Goal: Information Seeking & Learning: Learn about a topic

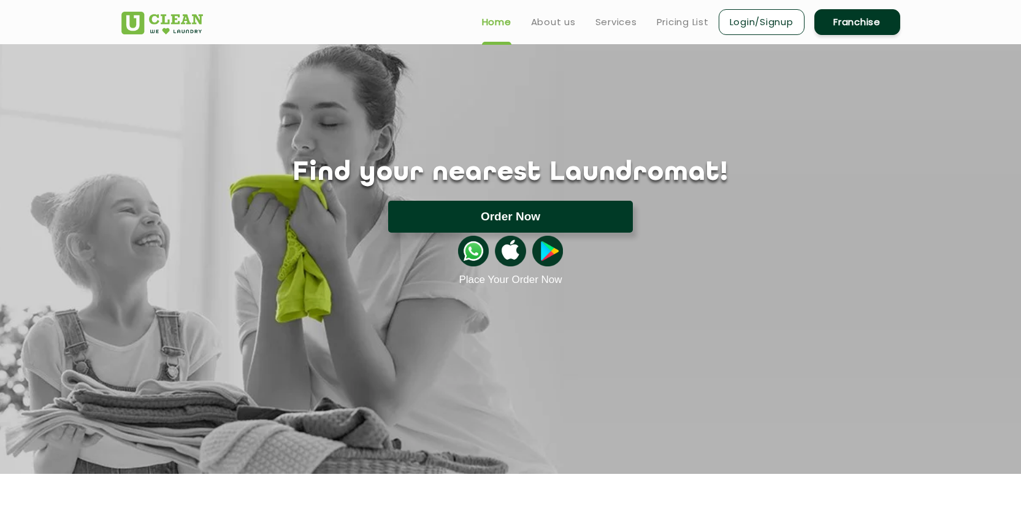
click at [514, 222] on button "Order Now" at bounding box center [510, 217] width 245 height 32
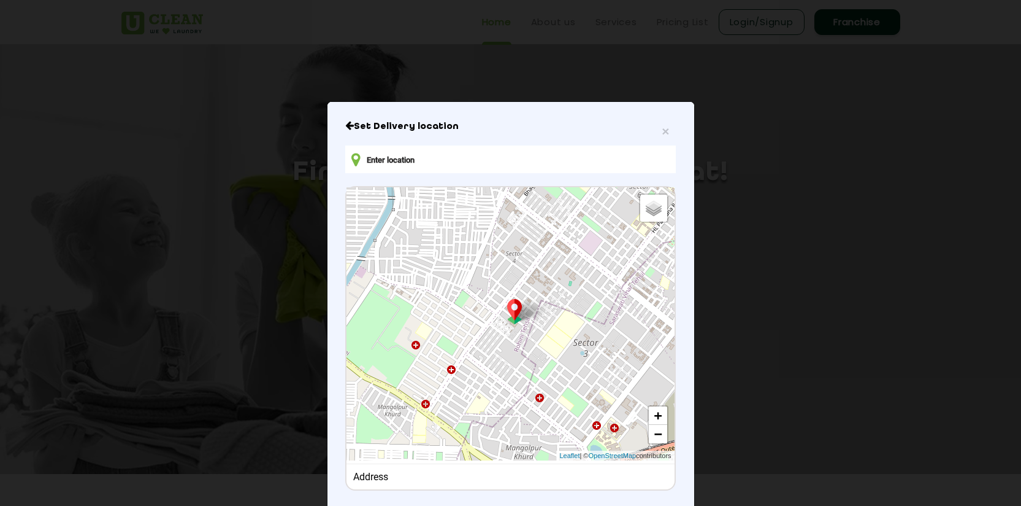
click at [340, 124] on div "× Set Delivery location Default Satellite + − Leaflet | © OpenStreetMap contrib…" at bounding box center [511, 327] width 367 height 451
click at [345, 125] on icon "Close" at bounding box center [349, 125] width 9 height 10
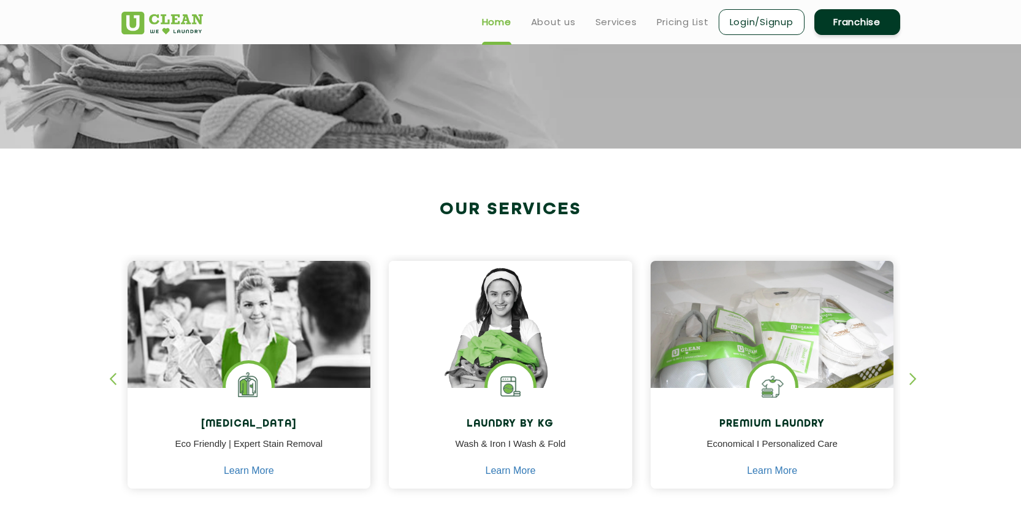
scroll to position [176, 0]
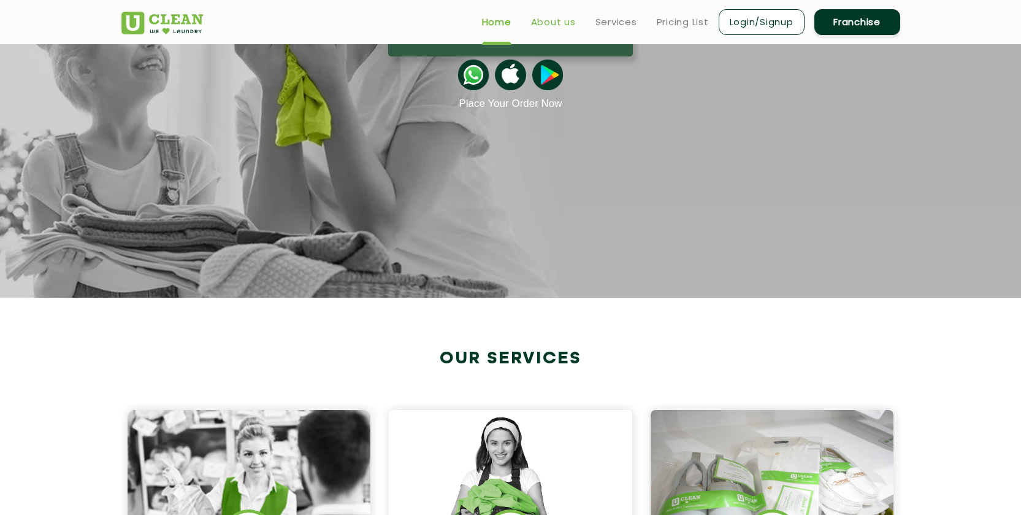
click at [555, 23] on link "About us" at bounding box center [553, 22] width 45 height 15
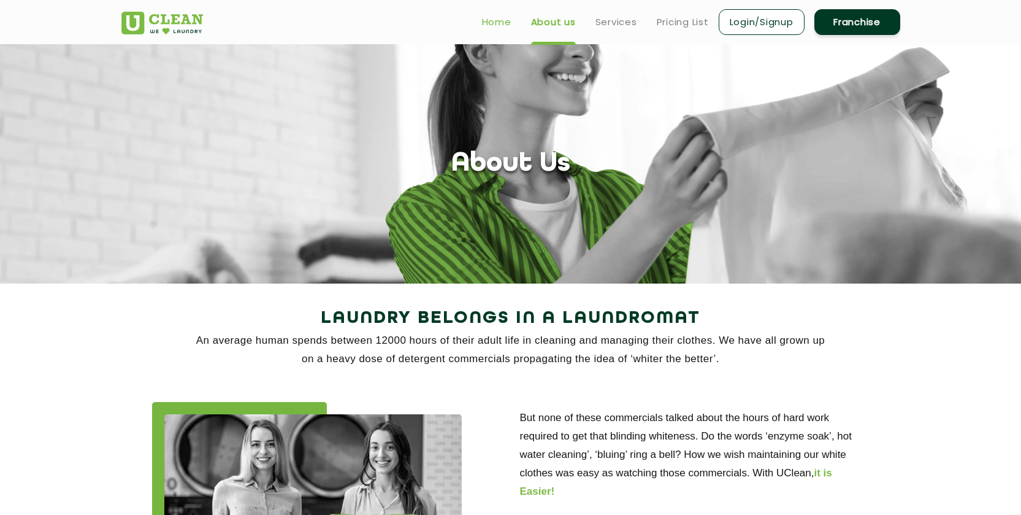
click at [507, 15] on link "Home" at bounding box center [496, 22] width 29 height 15
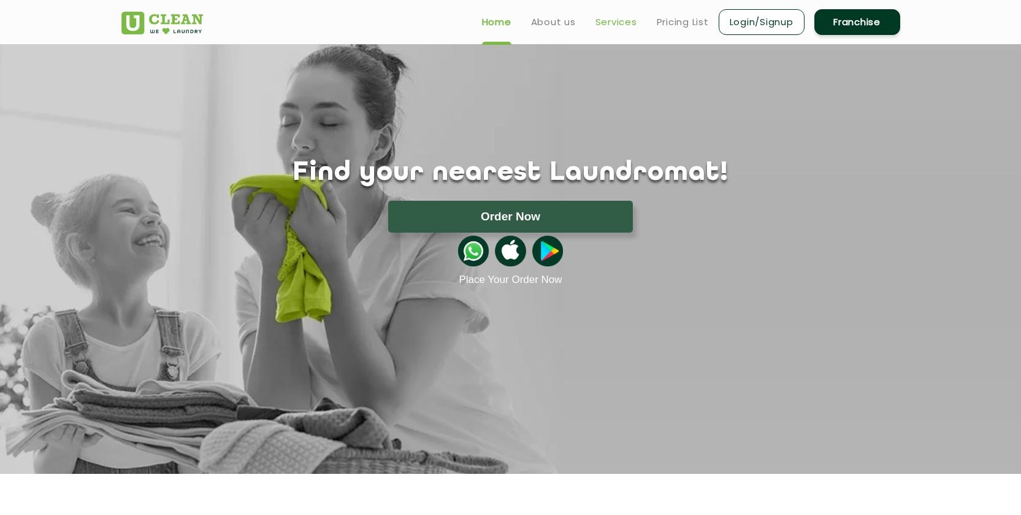
click at [623, 25] on link "Services" at bounding box center [617, 22] width 42 height 15
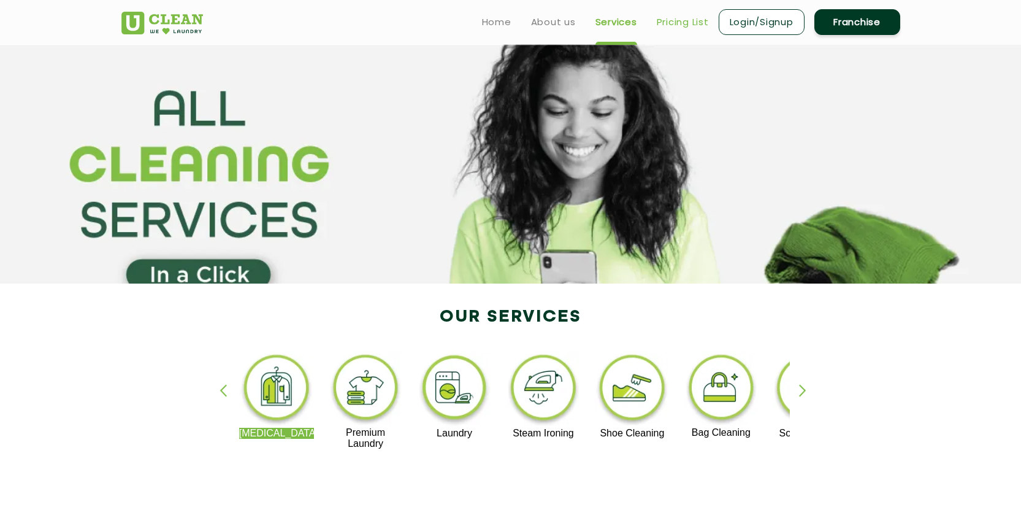
click at [690, 23] on link "Pricing List" at bounding box center [683, 22] width 52 height 15
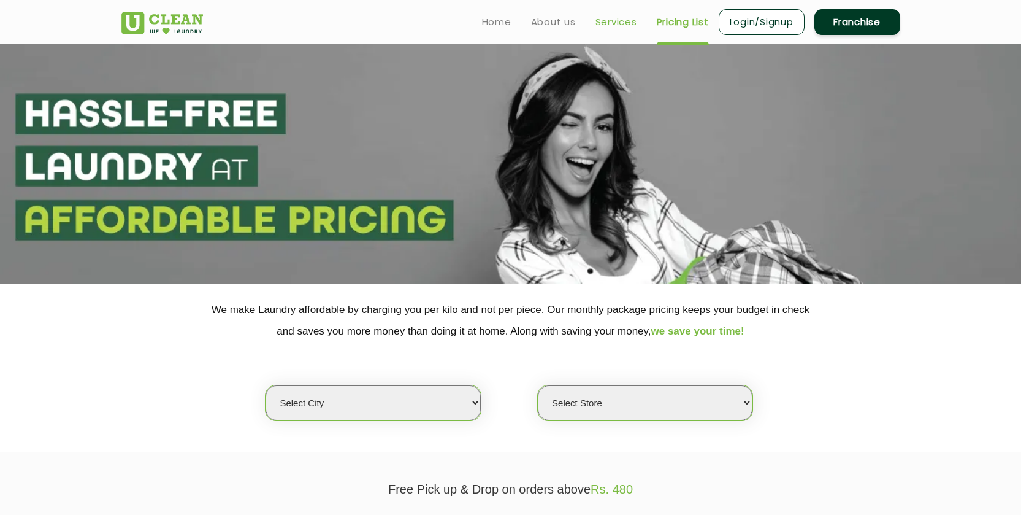
click at [615, 21] on link "Services" at bounding box center [617, 22] width 42 height 15
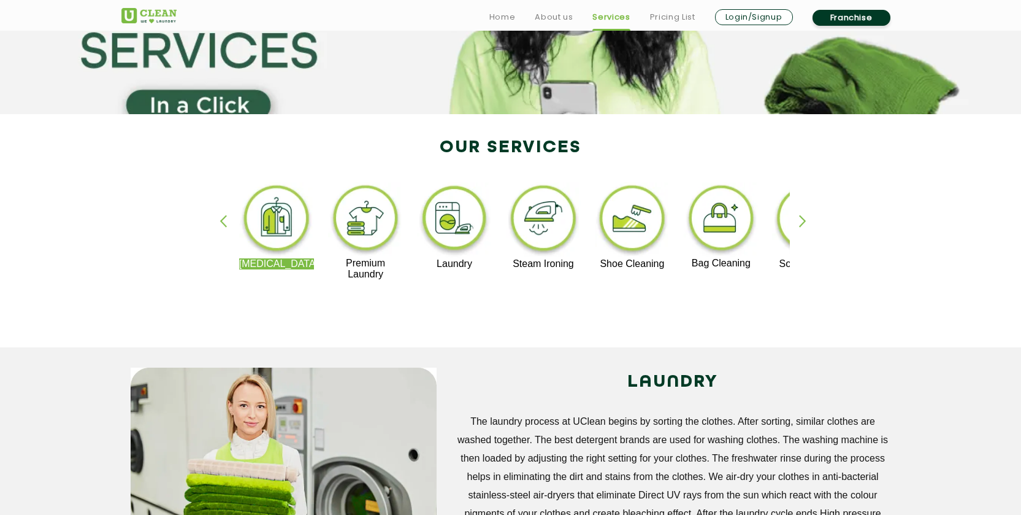
scroll to position [174, 0]
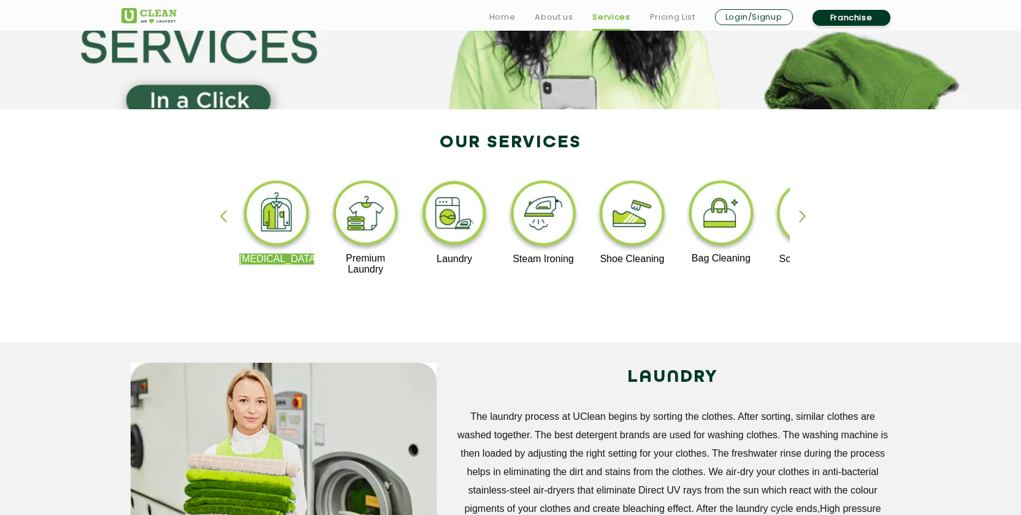
click at [802, 218] on div "button" at bounding box center [808, 227] width 18 height 34
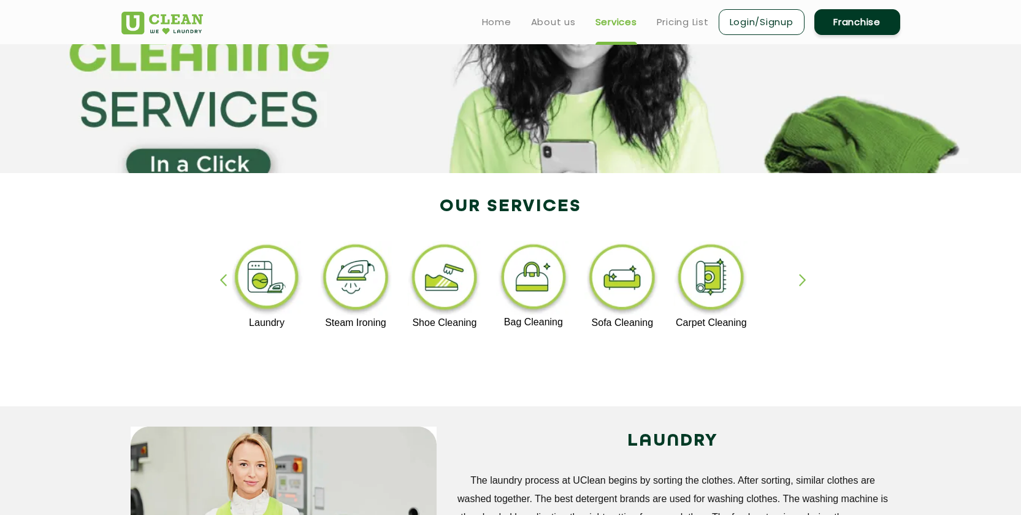
scroll to position [0, 0]
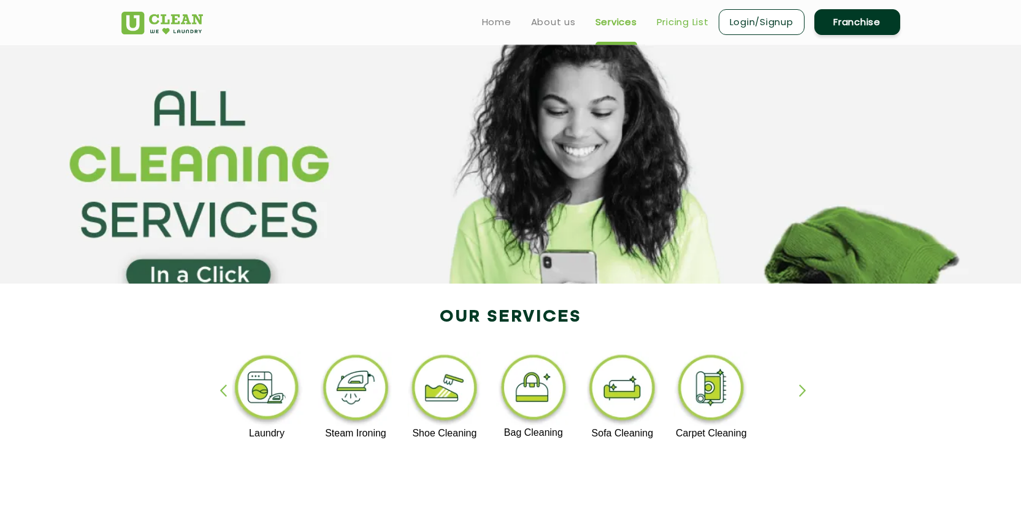
click at [686, 25] on link "Pricing List" at bounding box center [683, 22] width 52 height 15
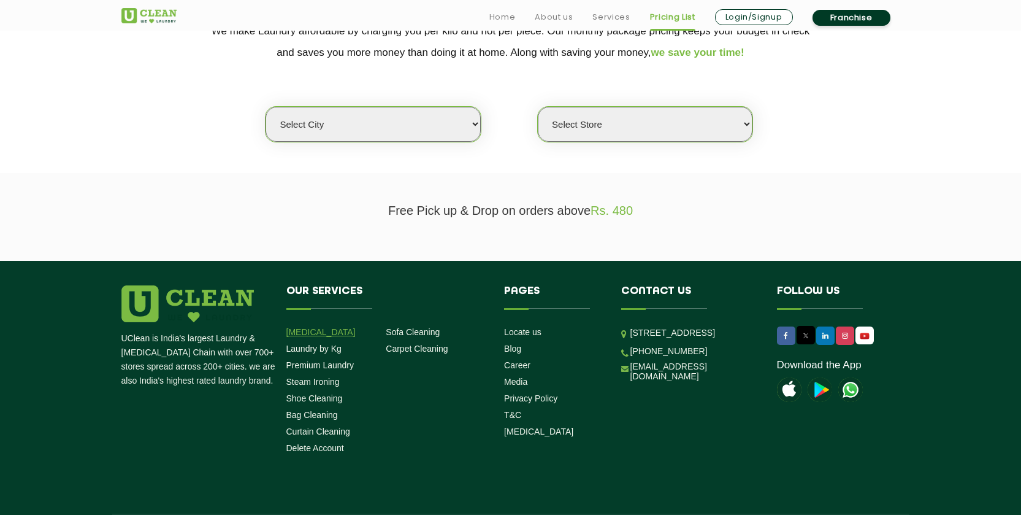
scroll to position [285, 0]
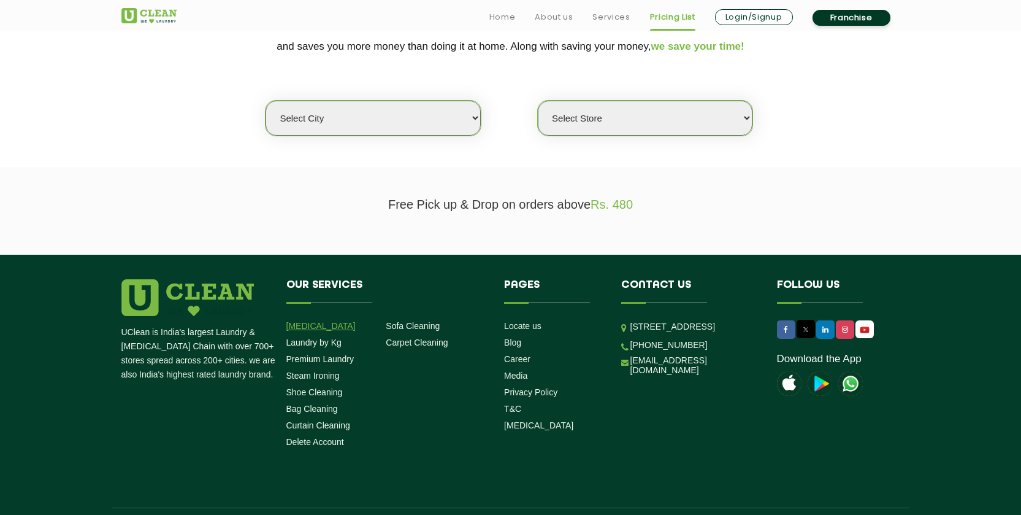
click at [316, 328] on link "[MEDICAL_DATA]" at bounding box center [320, 326] width 69 height 10
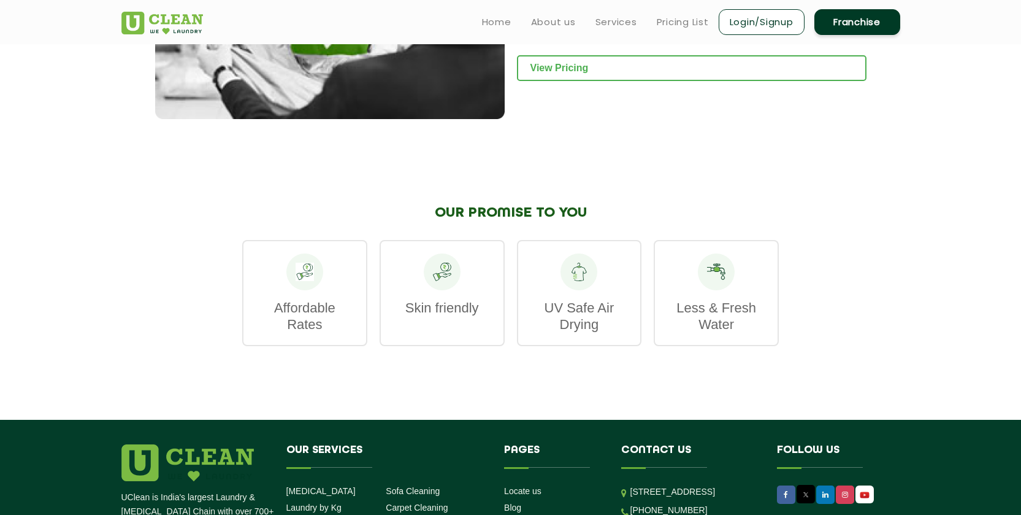
scroll to position [1380, 0]
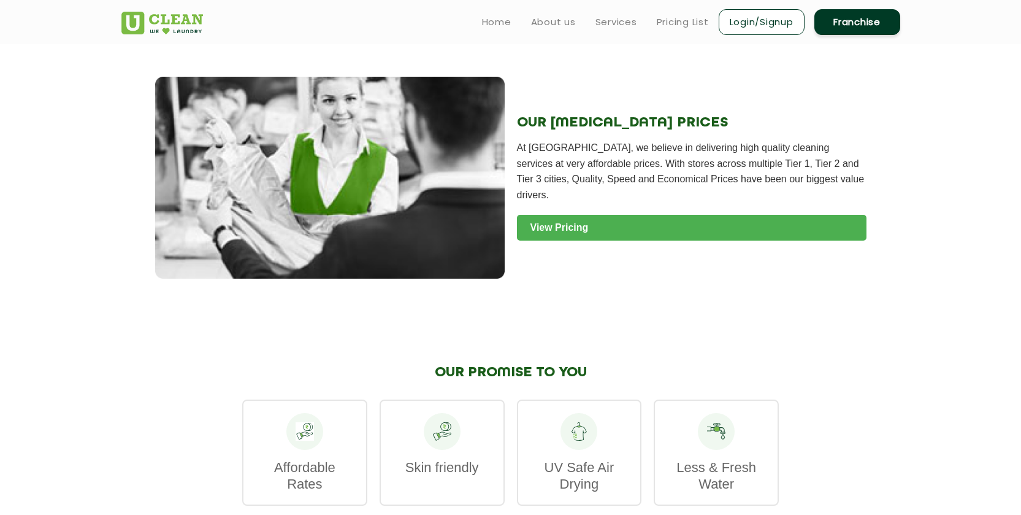
click at [567, 223] on link "View Pricing" at bounding box center [692, 228] width 350 height 26
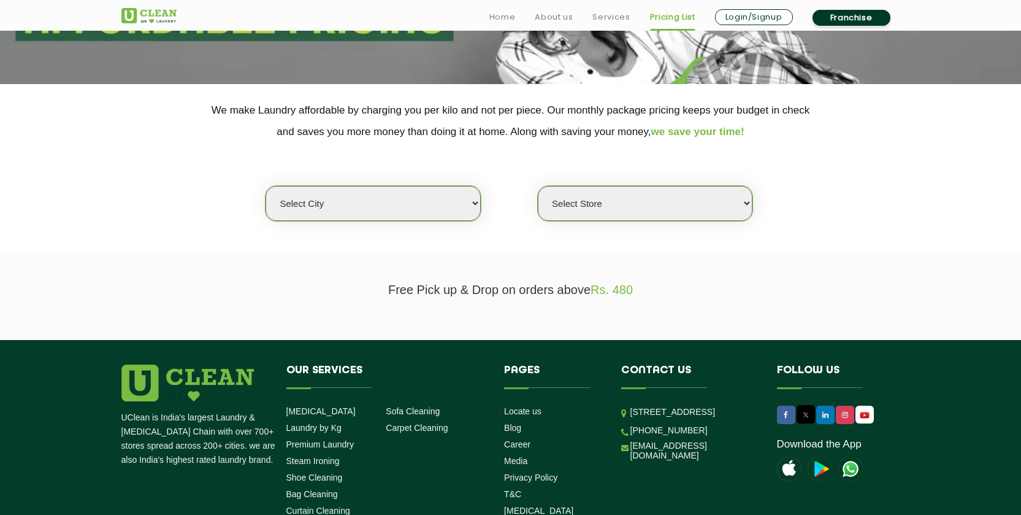
scroll to position [320, 0]
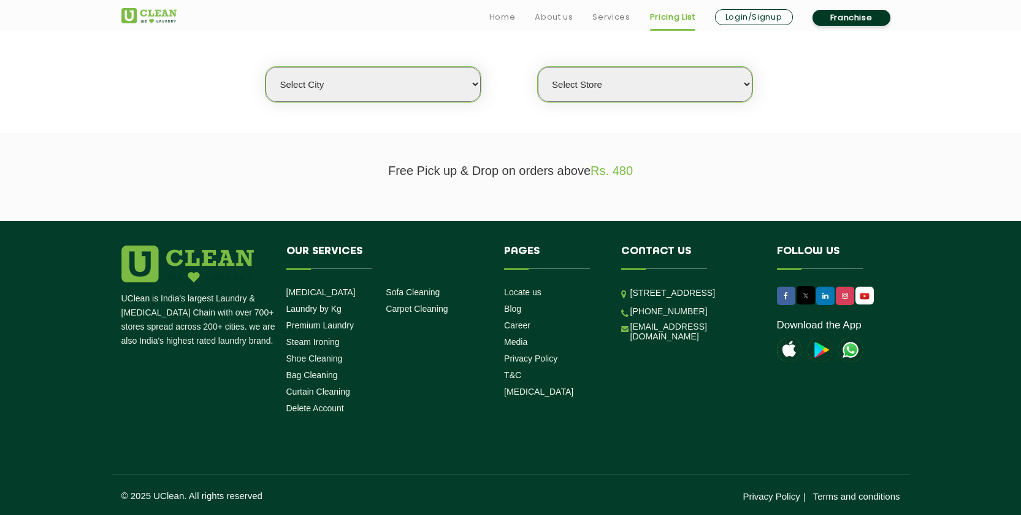
click at [446, 83] on select "Select city Aalo Agartala Agra Ahmedabad Akola Aligarh Alwar - UClean Select Am…" at bounding box center [373, 84] width 215 height 35
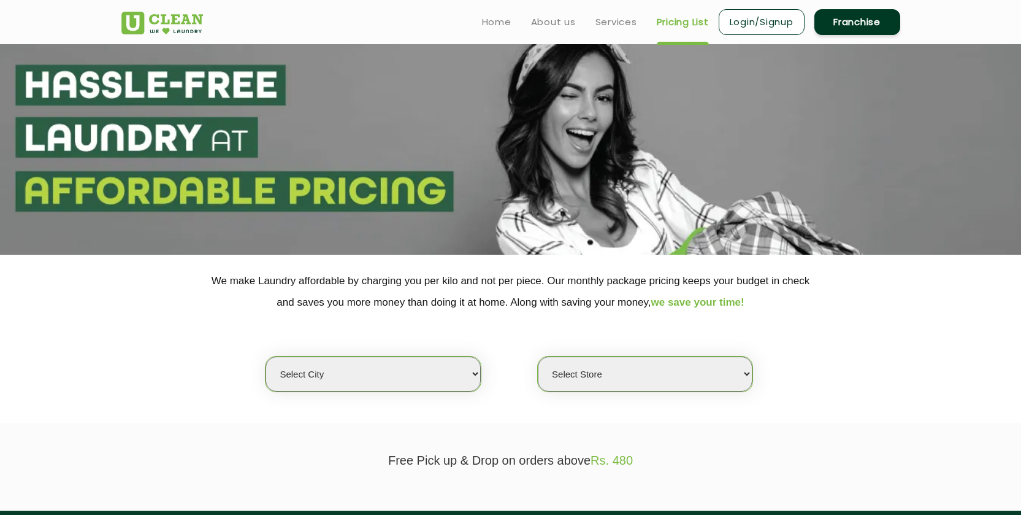
scroll to position [0, 0]
